Goal: Communication & Community: Ask a question

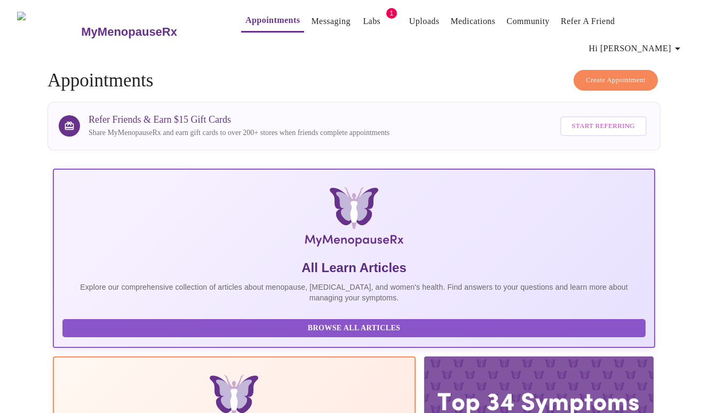
click at [311, 27] on link "Messaging" at bounding box center [330, 21] width 39 height 15
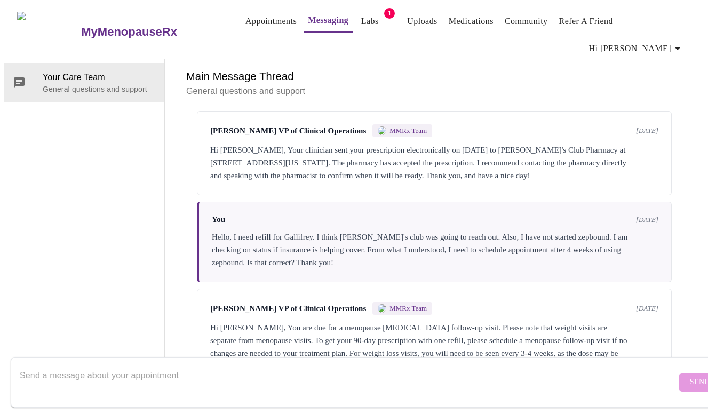
scroll to position [3077, 0]
click at [273, 375] on textarea "Send a message about your appointment" at bounding box center [348, 382] width 656 height 34
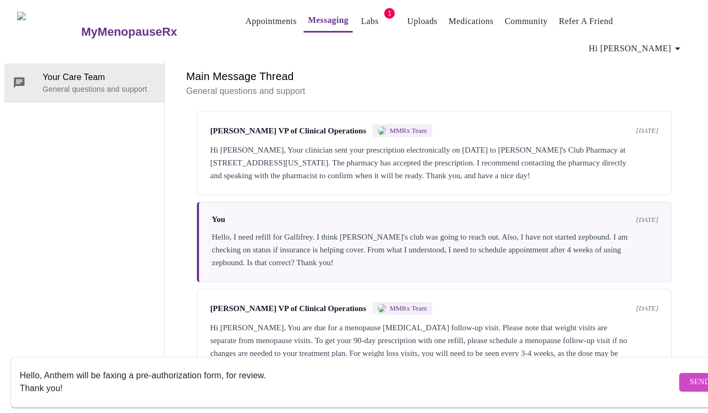
type textarea "Hello, Anthem will be faxing a pre-authorization form, for review. Thank you!"
click at [689, 375] on span "Send" at bounding box center [699, 381] width 20 height 13
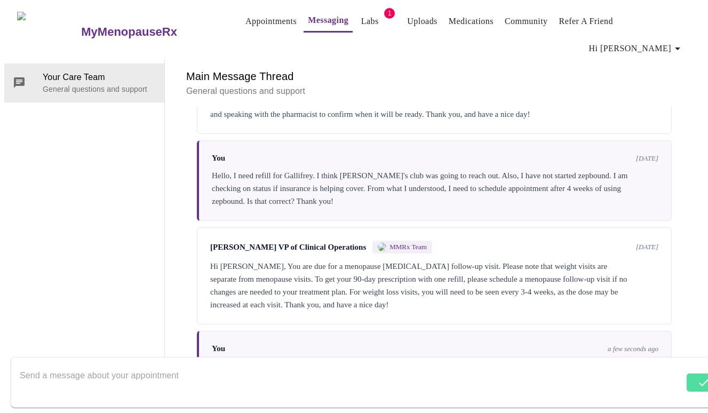
scroll to position [3141, 0]
click at [467, 365] on textarea "Send a message about your appointment" at bounding box center [348, 382] width 656 height 34
type textarea "For the Zepbound."
click at [689, 376] on span "Send" at bounding box center [699, 381] width 20 height 13
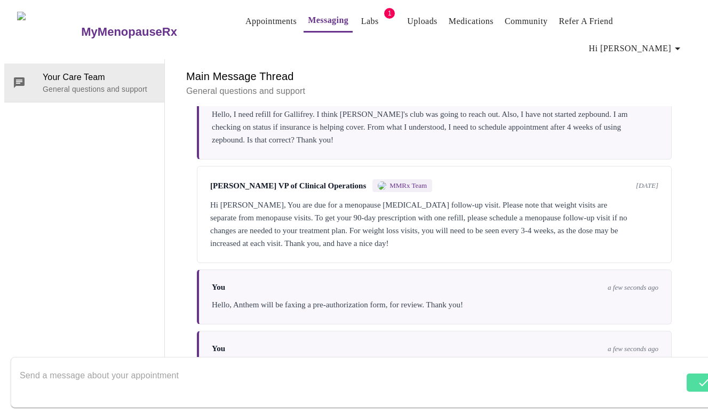
scroll to position [3206, 0]
